Goal: Task Accomplishment & Management: Complete application form

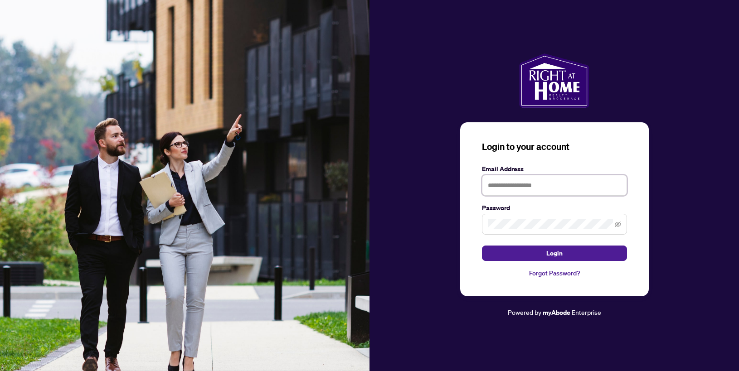
click at [513, 193] on input "text" at bounding box center [554, 185] width 145 height 21
type input "**********"
click at [538, 236] on form "**********" at bounding box center [554, 212] width 145 height 97
click at [482, 246] on button "Login" at bounding box center [554, 253] width 145 height 15
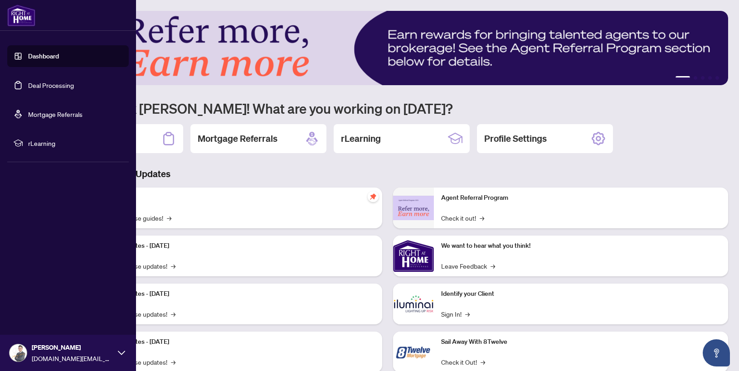
click at [28, 86] on link "Deal Processing" at bounding box center [51, 85] width 46 height 8
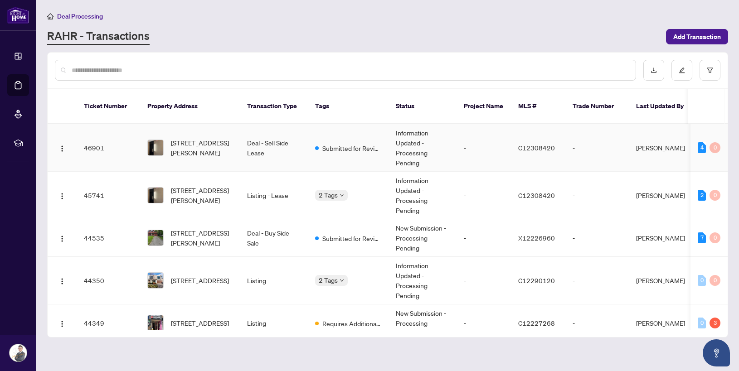
click at [293, 147] on td "Deal - Sell Side Lease" at bounding box center [274, 148] width 68 height 48
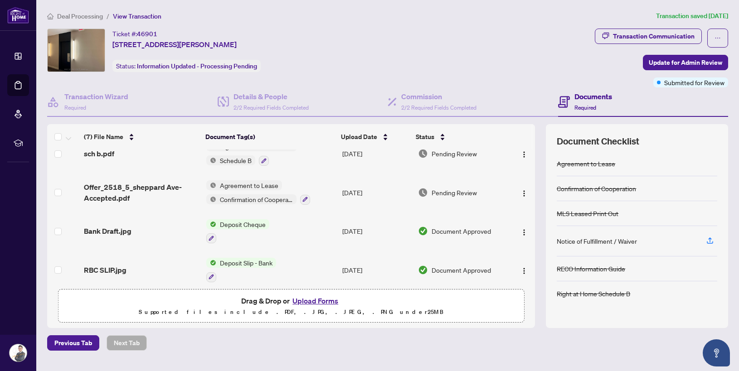
scroll to position [137, 0]
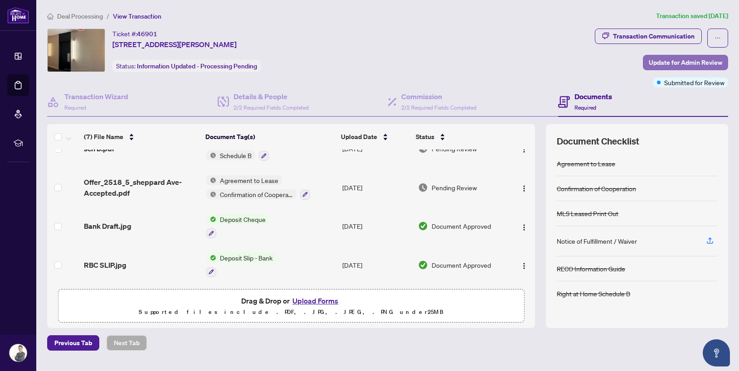
click at [687, 59] on span "Update for Admin Review" at bounding box center [685, 62] width 73 height 15
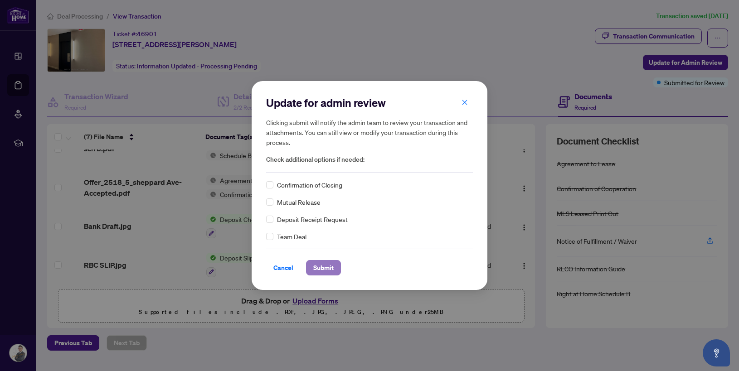
click at [335, 270] on button "Submit" at bounding box center [323, 267] width 35 height 15
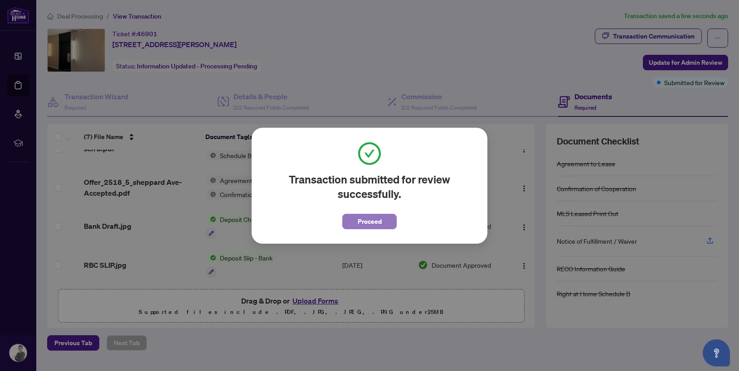
click at [385, 215] on button "Proceed" at bounding box center [369, 221] width 54 height 15
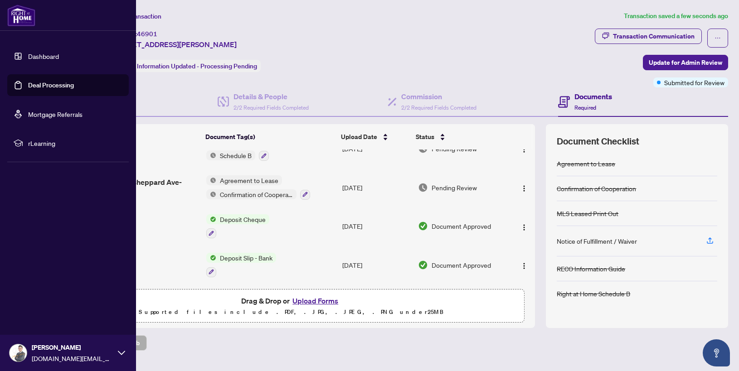
click at [30, 56] on link "Dashboard" at bounding box center [43, 56] width 31 height 8
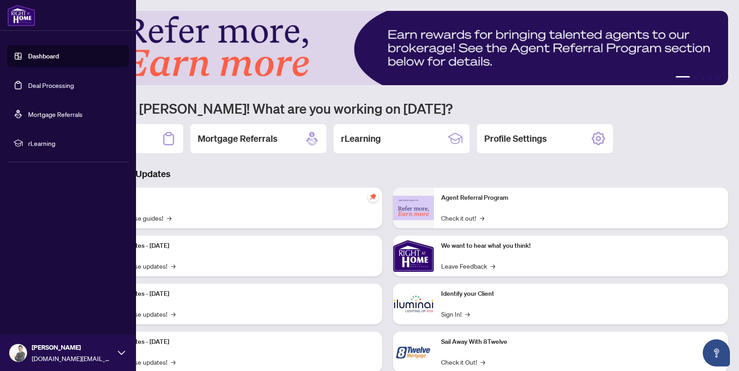
click at [28, 87] on link "Deal Processing" at bounding box center [51, 85] width 46 height 8
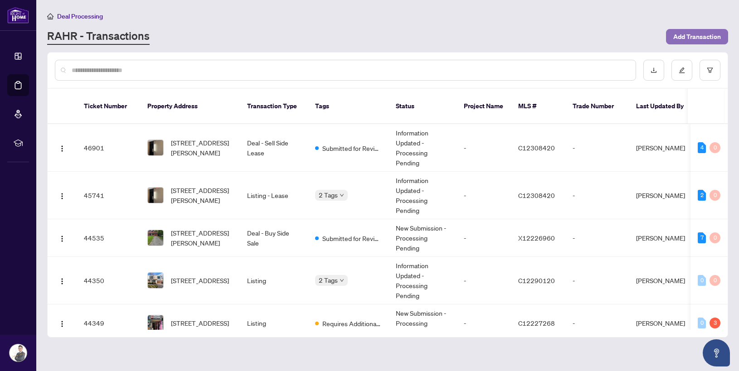
click at [694, 31] on span "Add Transaction" at bounding box center [698, 36] width 48 height 15
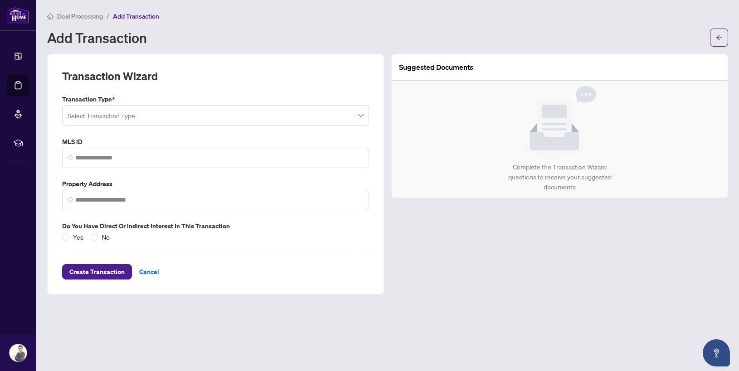
click at [261, 105] on div "Select Transaction Type" at bounding box center [215, 115] width 307 height 21
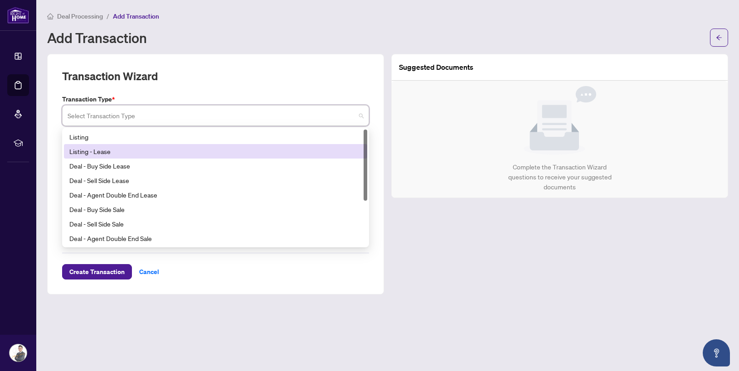
click at [228, 151] on div "Listing - Lease" at bounding box center [215, 152] width 293 height 10
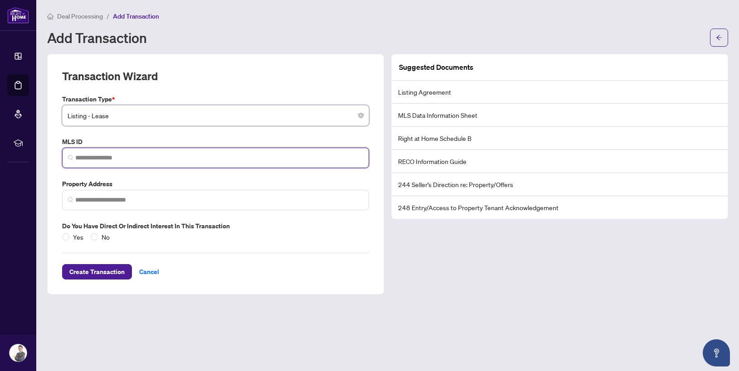
click at [217, 155] on input "search" at bounding box center [219, 158] width 288 height 10
type input "*********"
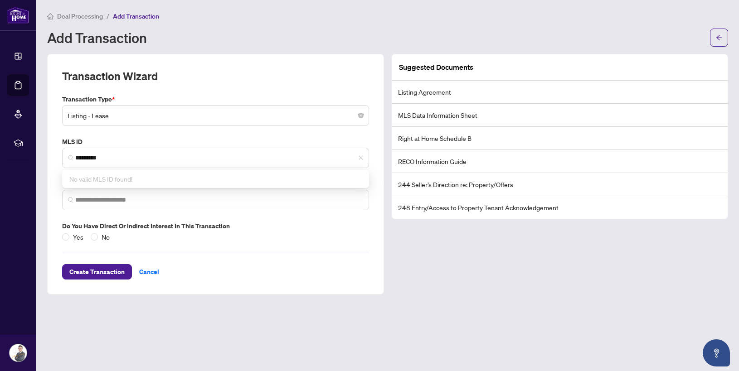
click at [200, 133] on div "Transaction Type * Listing - Lease 13 14 15 Listing Listing - Lease Deal - Buy …" at bounding box center [216, 168] width 314 height 148
